Goal: Information Seeking & Learning: Learn about a topic

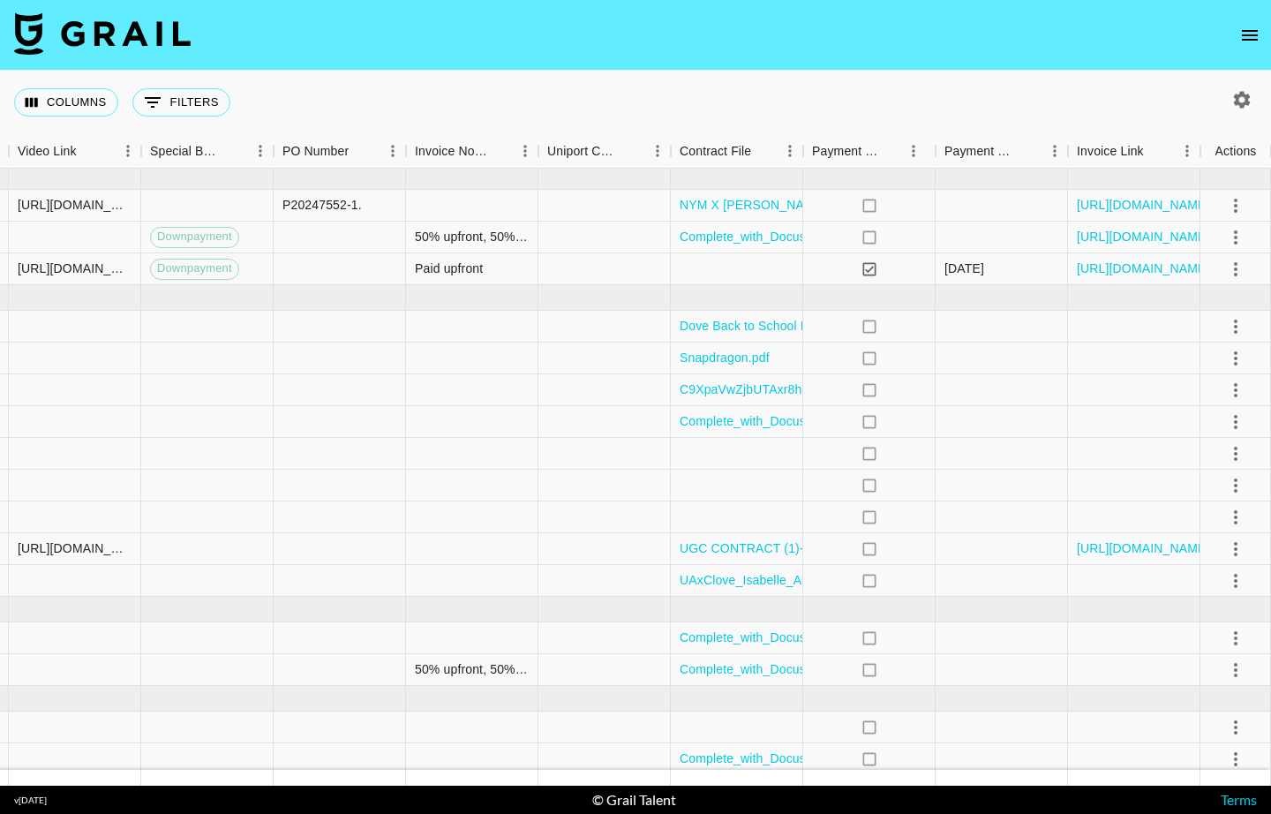
scroll to position [4, 1660]
click at [1242, 579] on icon "select merge strategy" at bounding box center [1235, 580] width 21 height 21
click at [922, 591] on div "no" at bounding box center [869, 581] width 132 height 32
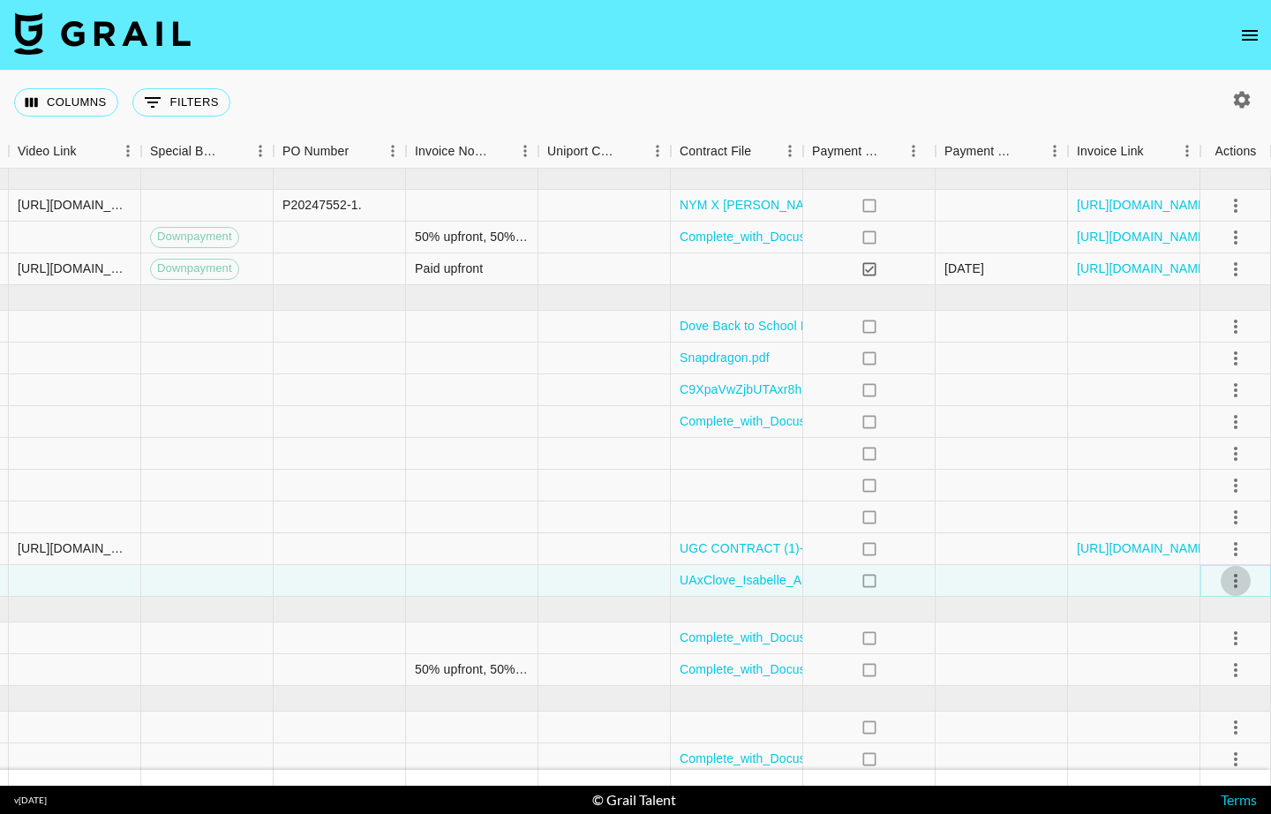
click at [1232, 586] on icon "select merge strategy" at bounding box center [1235, 580] width 21 height 21
click at [977, 581] on div at bounding box center [1002, 581] width 132 height 32
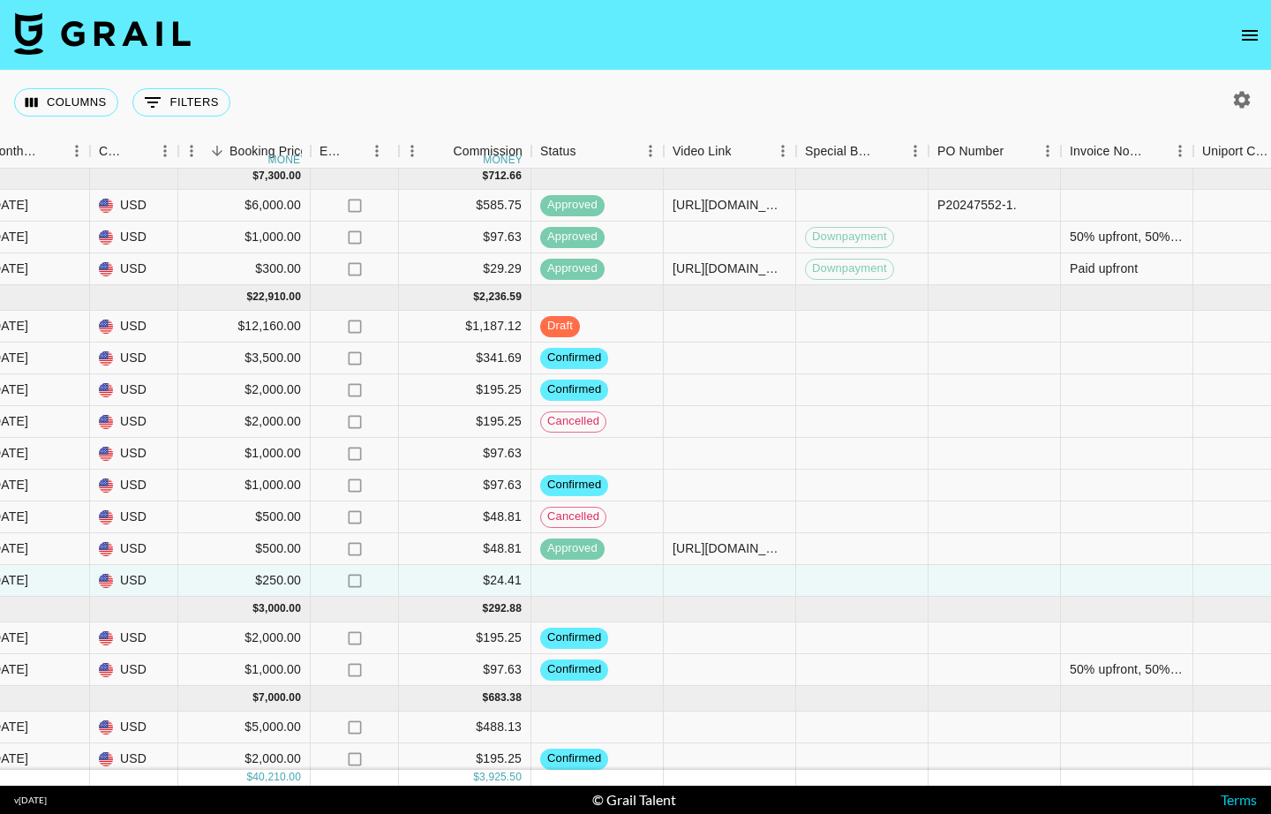
scroll to position [4, 638]
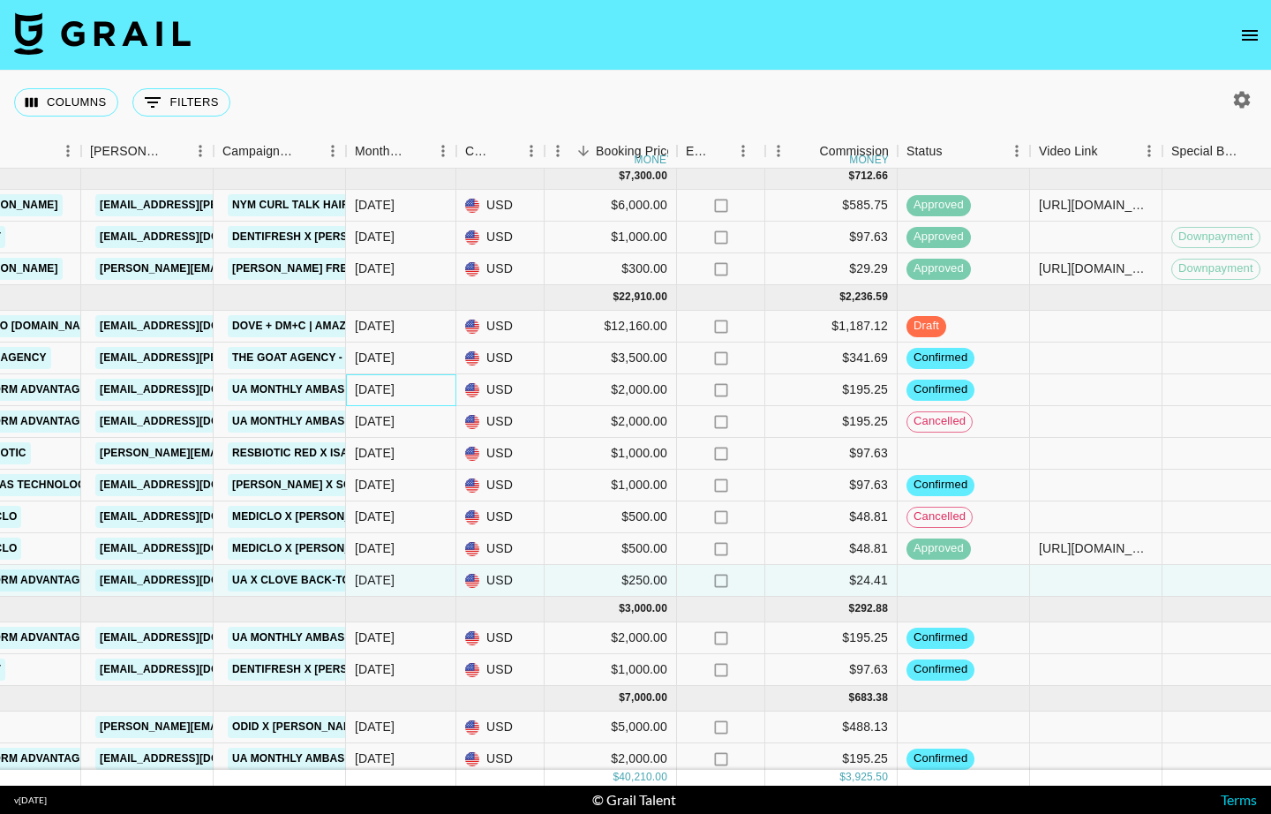
click at [380, 398] on div "[DATE]" at bounding box center [375, 389] width 40 height 18
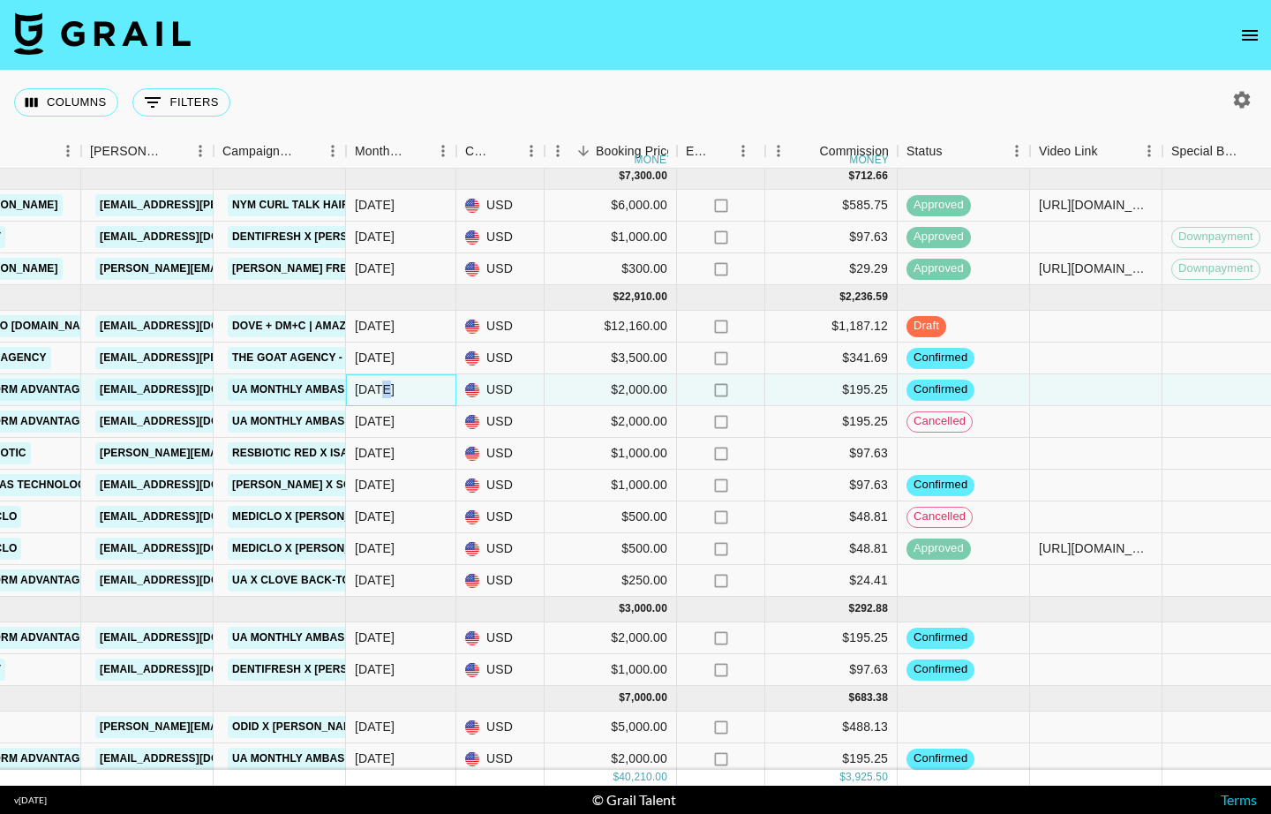
click at [380, 398] on div "[DATE]" at bounding box center [375, 389] width 40 height 18
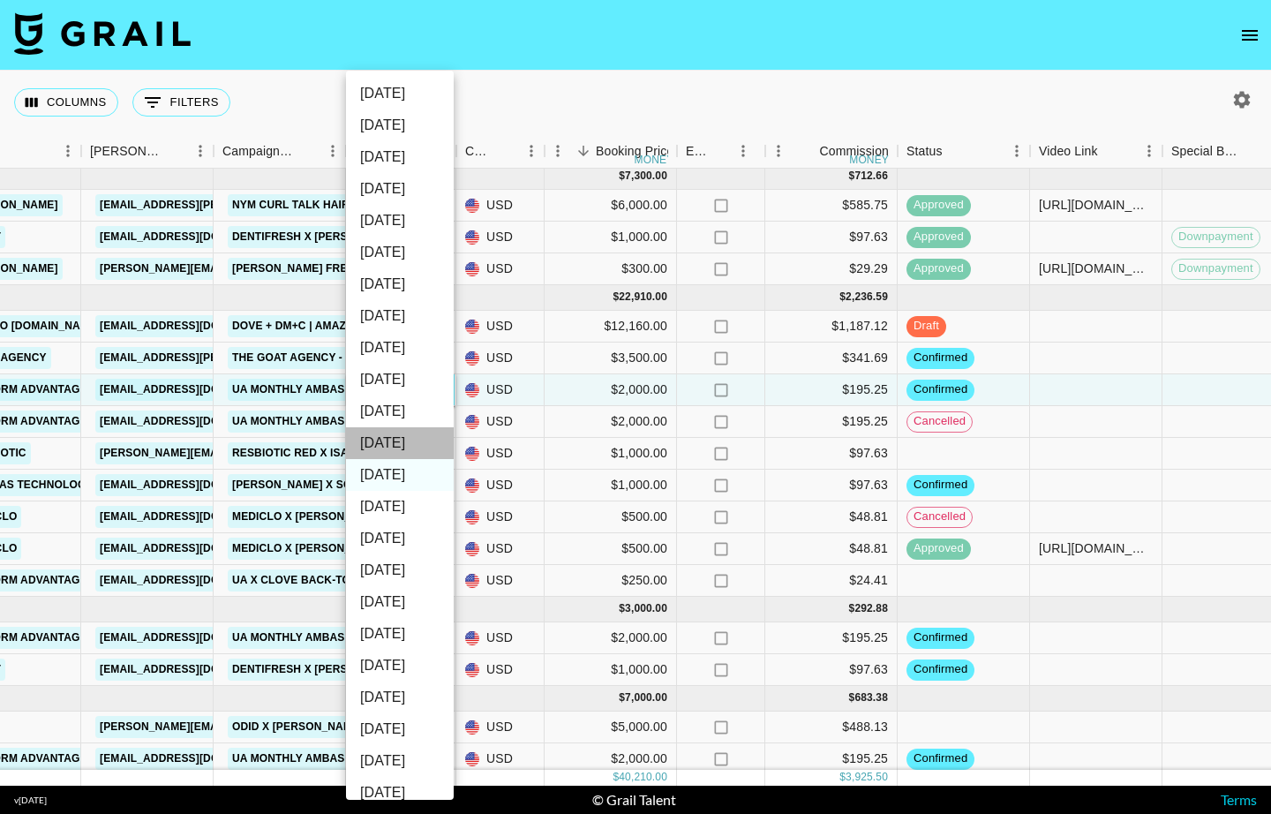
click at [404, 434] on li "[DATE]" at bounding box center [400, 443] width 108 height 32
type input "[DATE]"
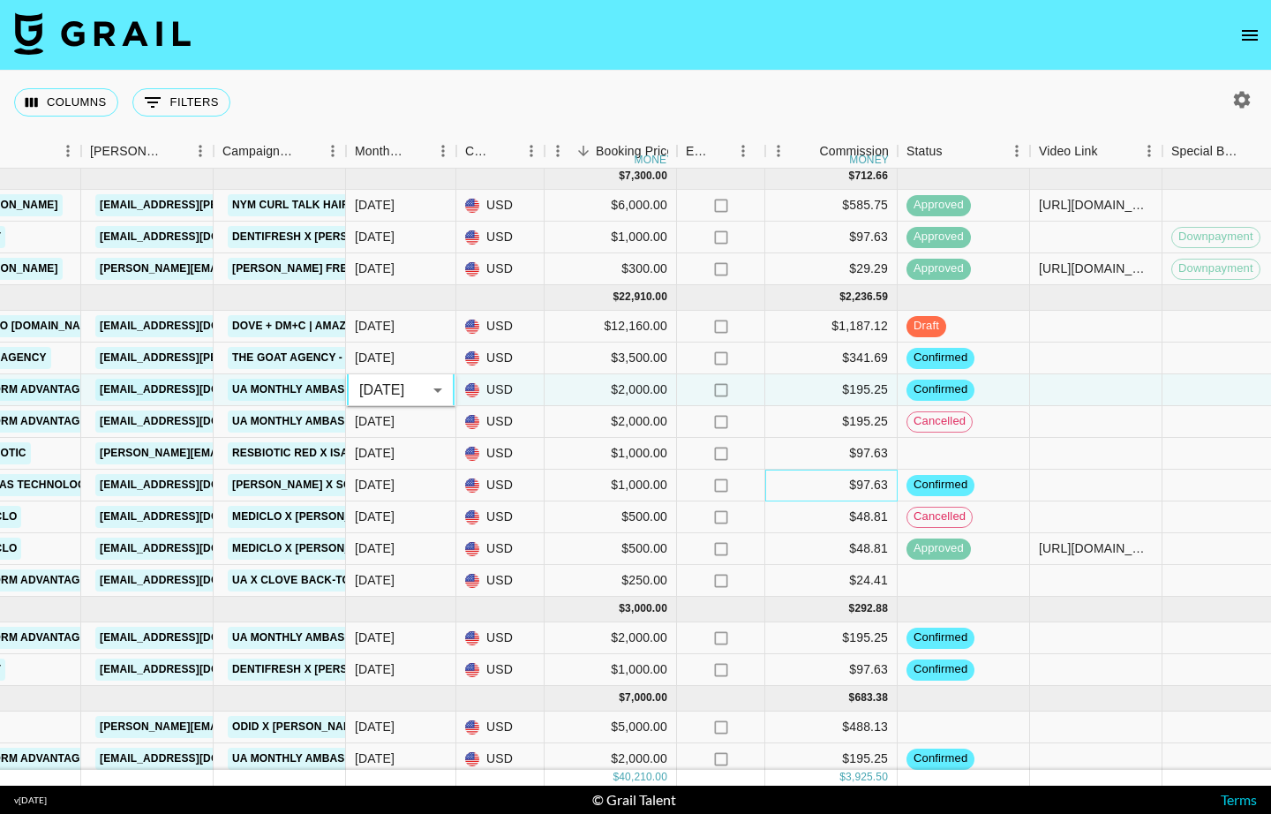
click at [783, 476] on div "$97.63" at bounding box center [831, 486] width 132 height 32
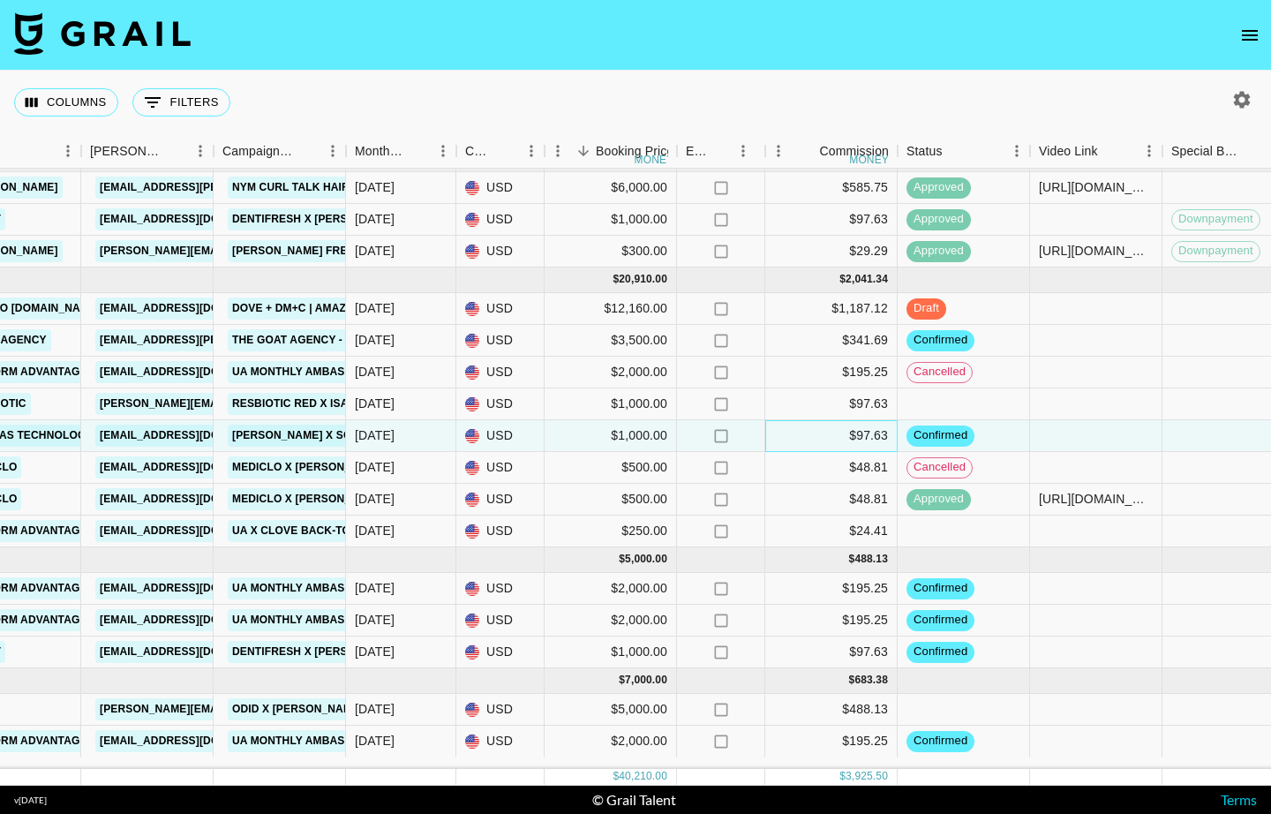
scroll to position [20, 638]
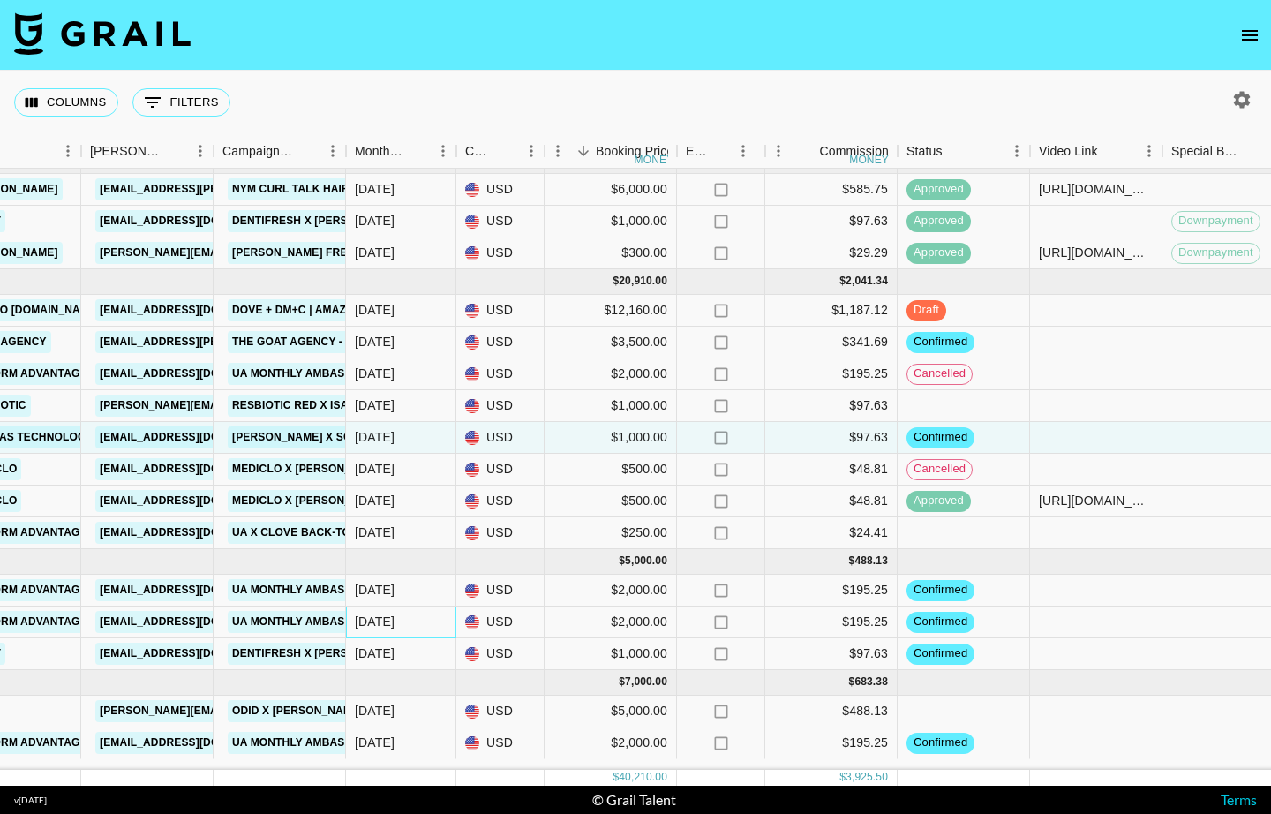
click at [380, 625] on div "[DATE]" at bounding box center [375, 622] width 40 height 18
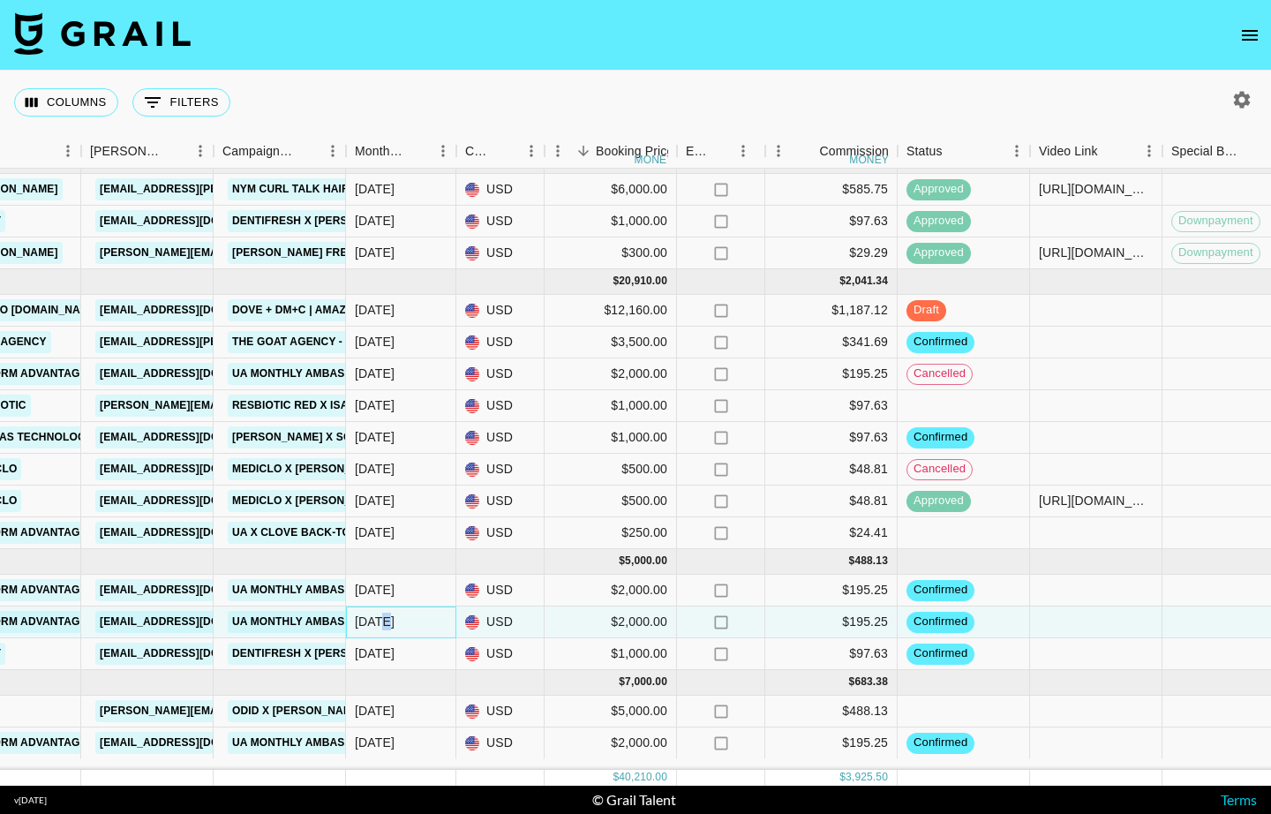
click at [380, 625] on div "[DATE]" at bounding box center [375, 622] width 40 height 18
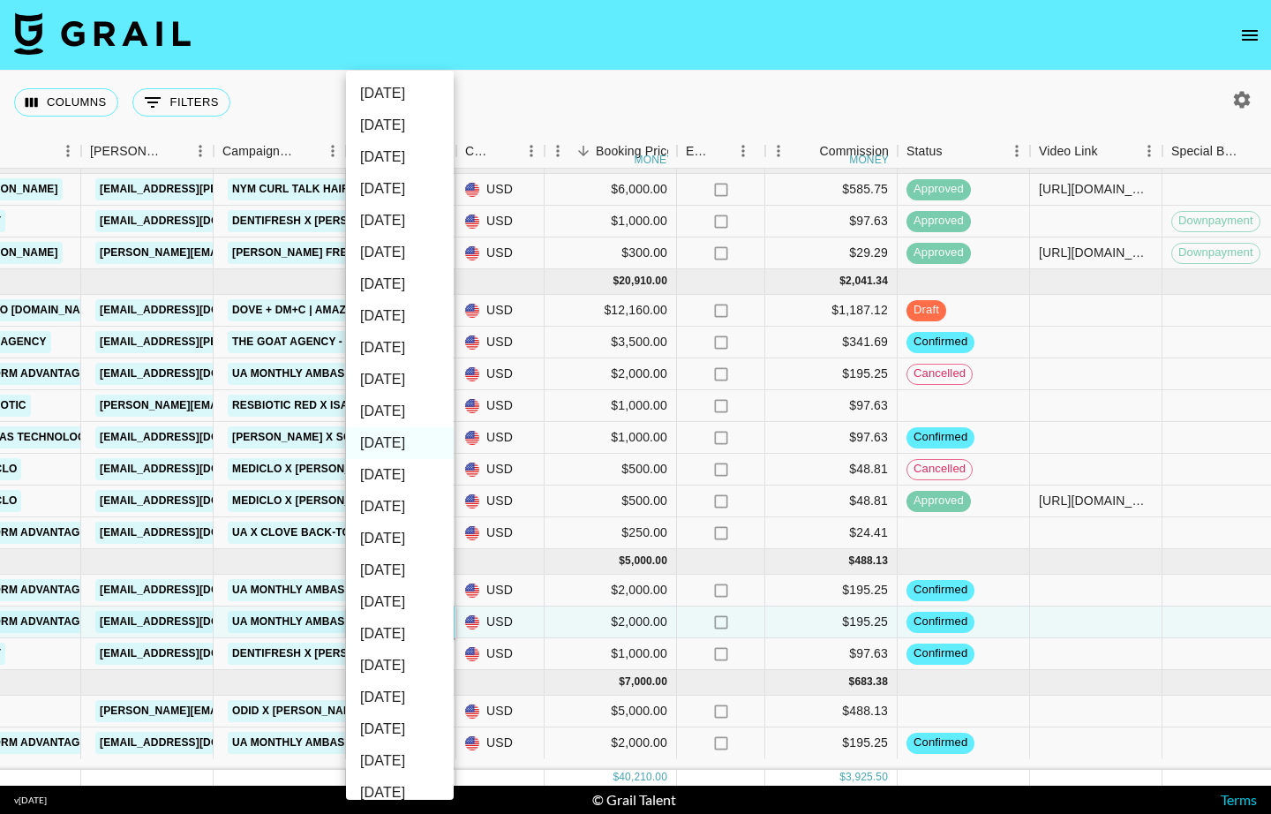
click at [409, 402] on li "[DATE]" at bounding box center [400, 411] width 108 height 32
type input "[DATE]"
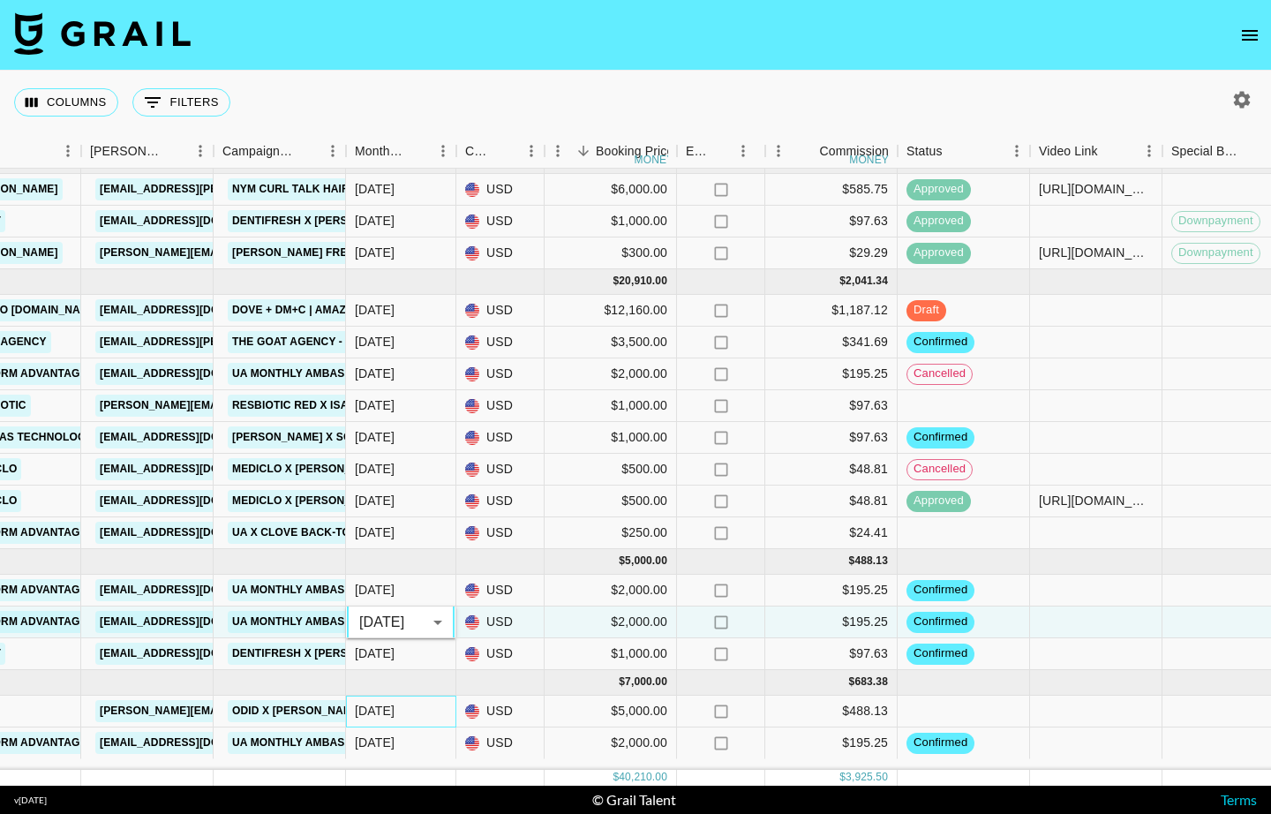
click at [381, 719] on div "[DATE]" at bounding box center [375, 711] width 40 height 18
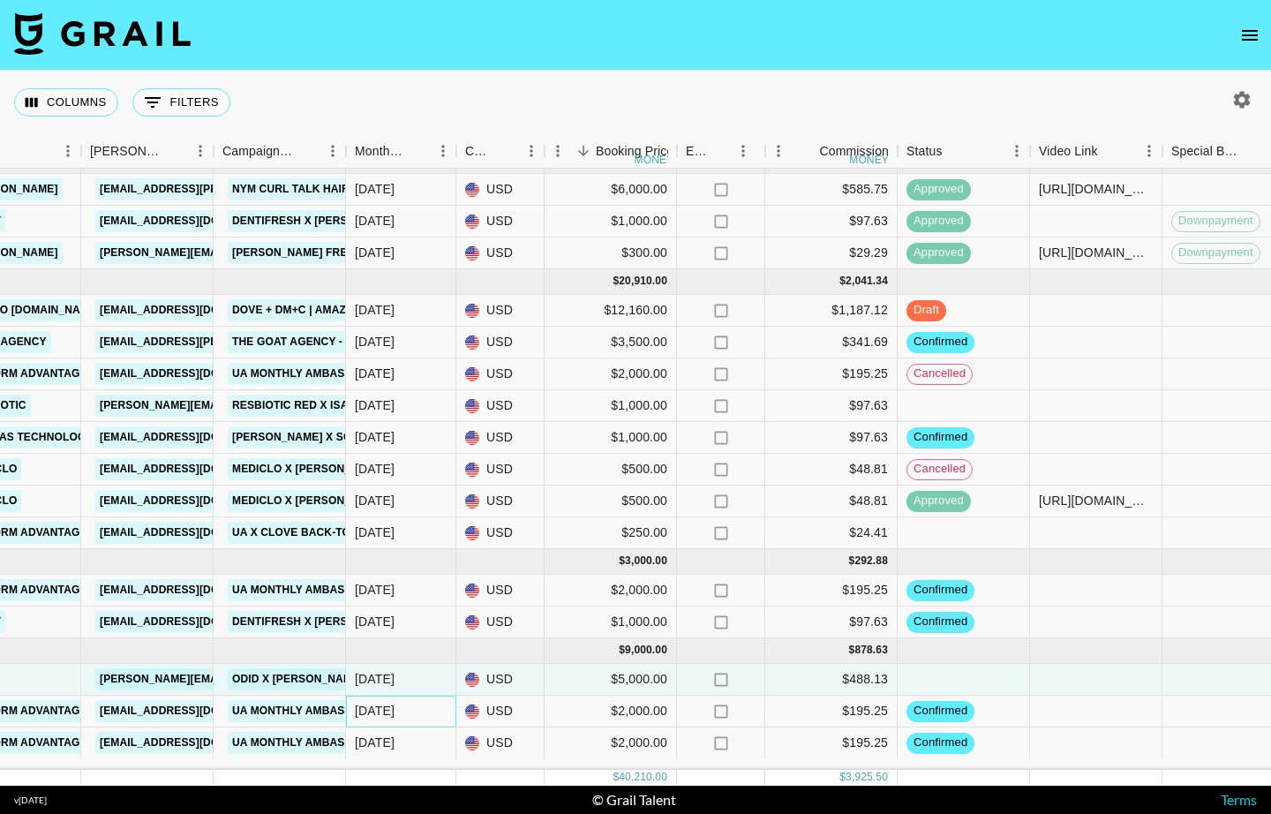
click at [381, 719] on div "[DATE]" at bounding box center [375, 711] width 40 height 18
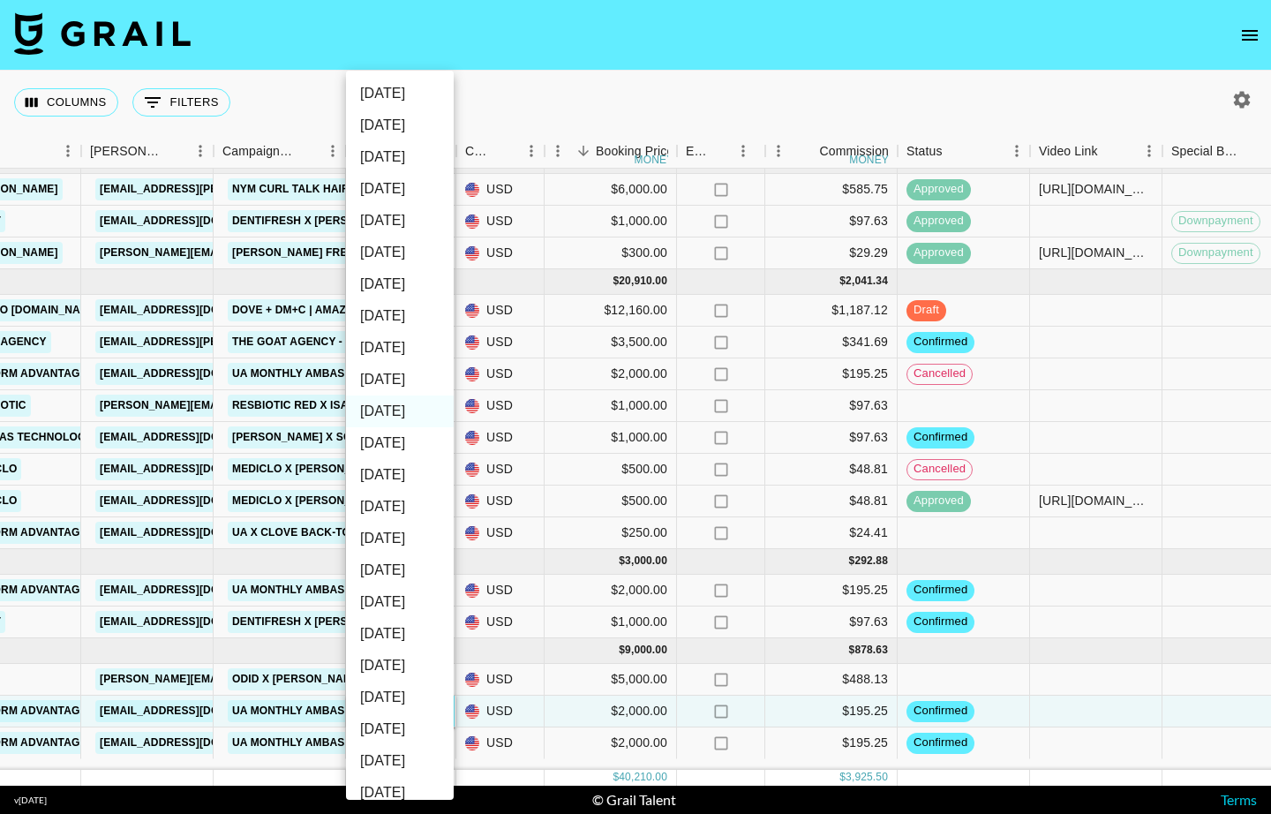
click at [395, 377] on li "[DATE]" at bounding box center [400, 380] width 108 height 32
type input "[DATE]"
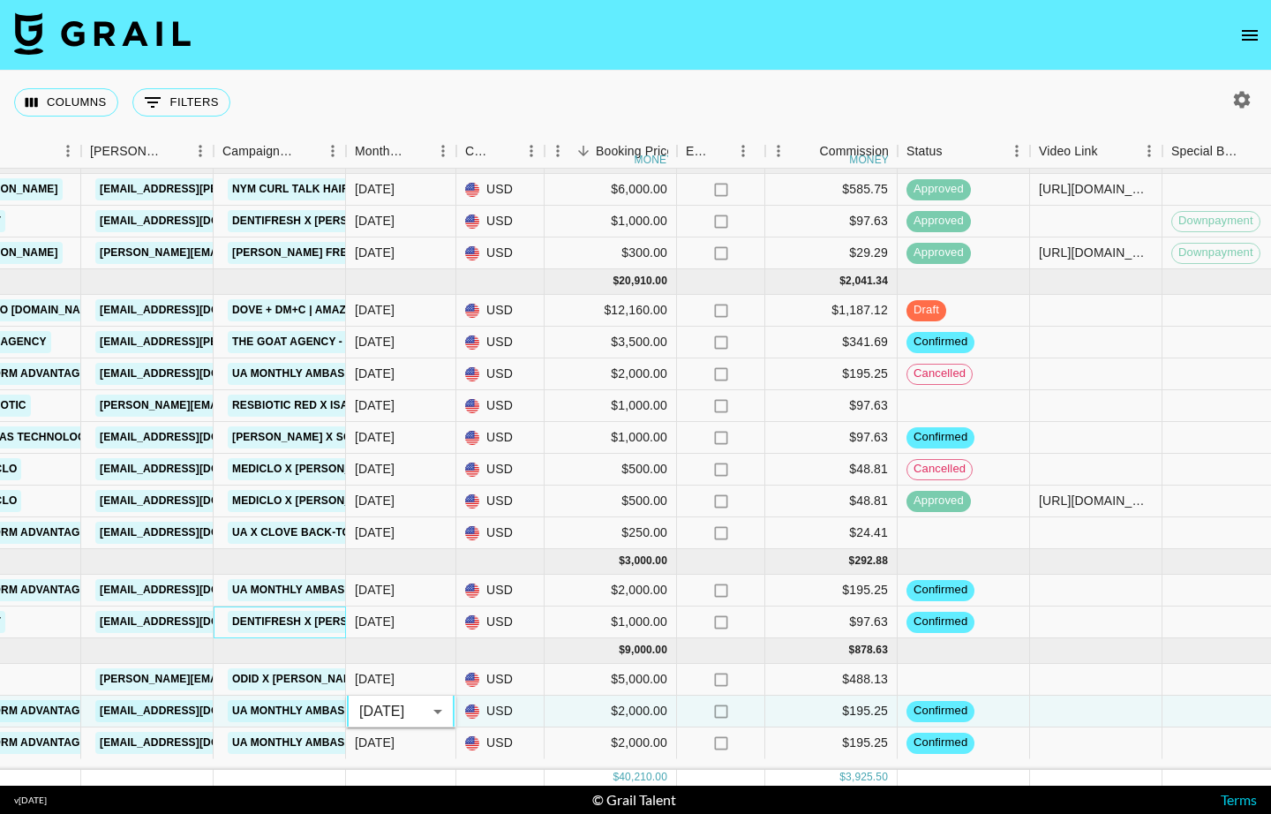
click at [315, 617] on div "DentiFresh x [PERSON_NAME]" at bounding box center [318, 622] width 192 height 33
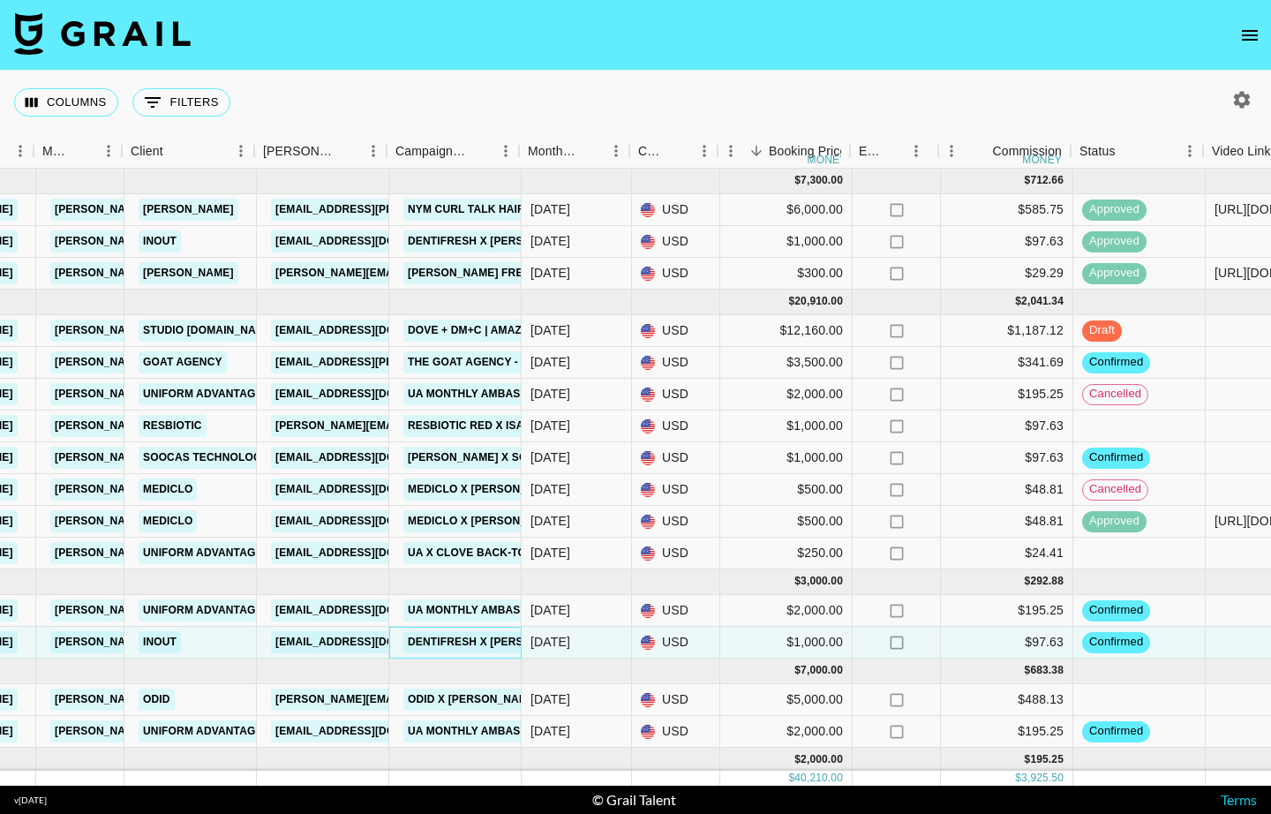
scroll to position [0, 461]
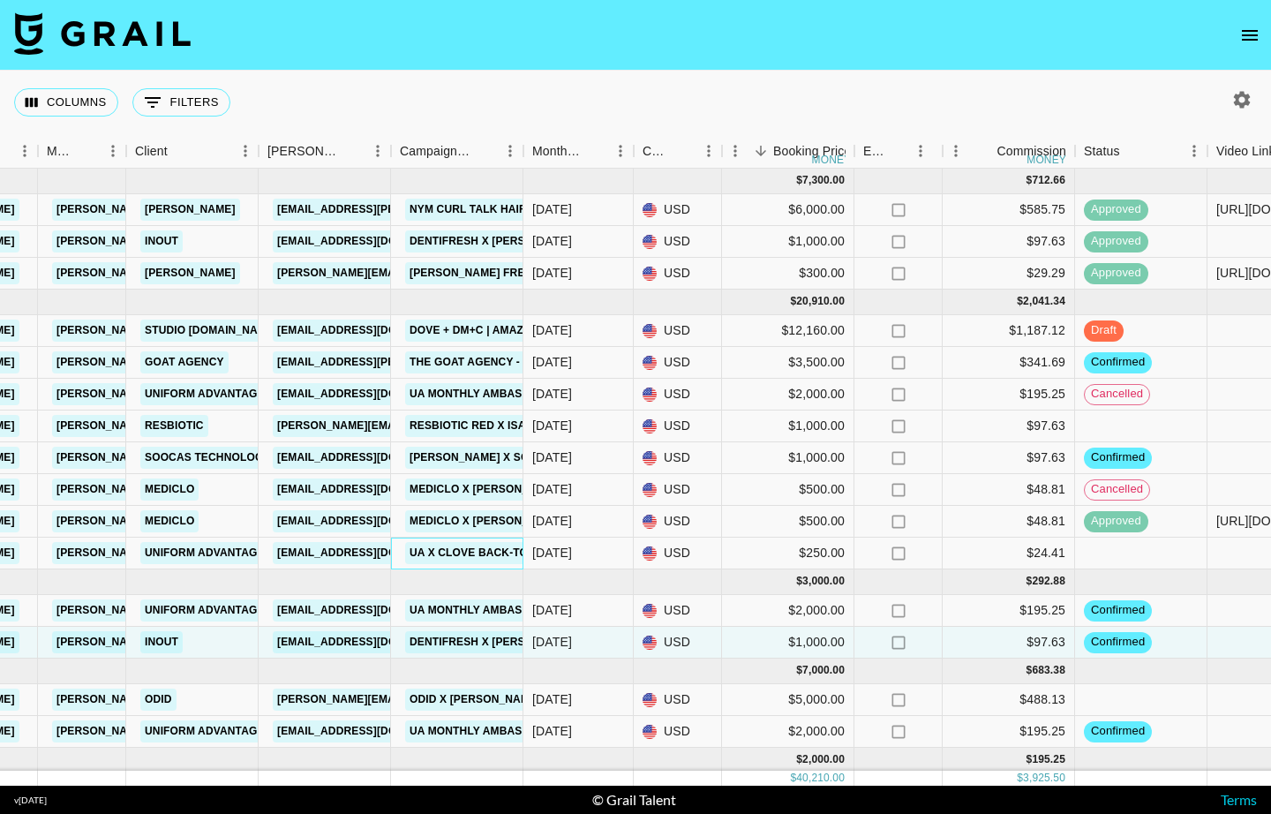
click at [456, 558] on link "UA x Clove Back-To-School" at bounding box center [493, 553] width 177 height 22
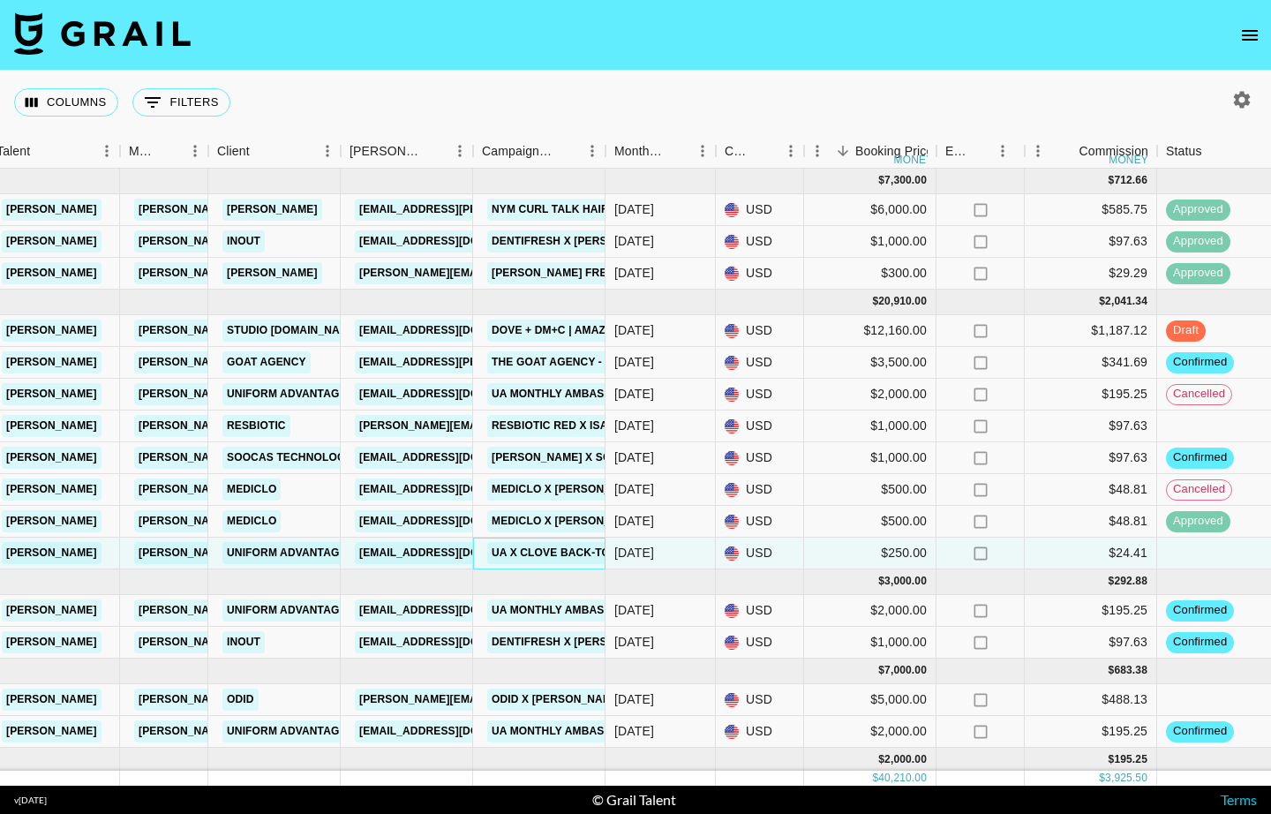
scroll to position [0, 379]
